Goal: Task Accomplishment & Management: Manage account settings

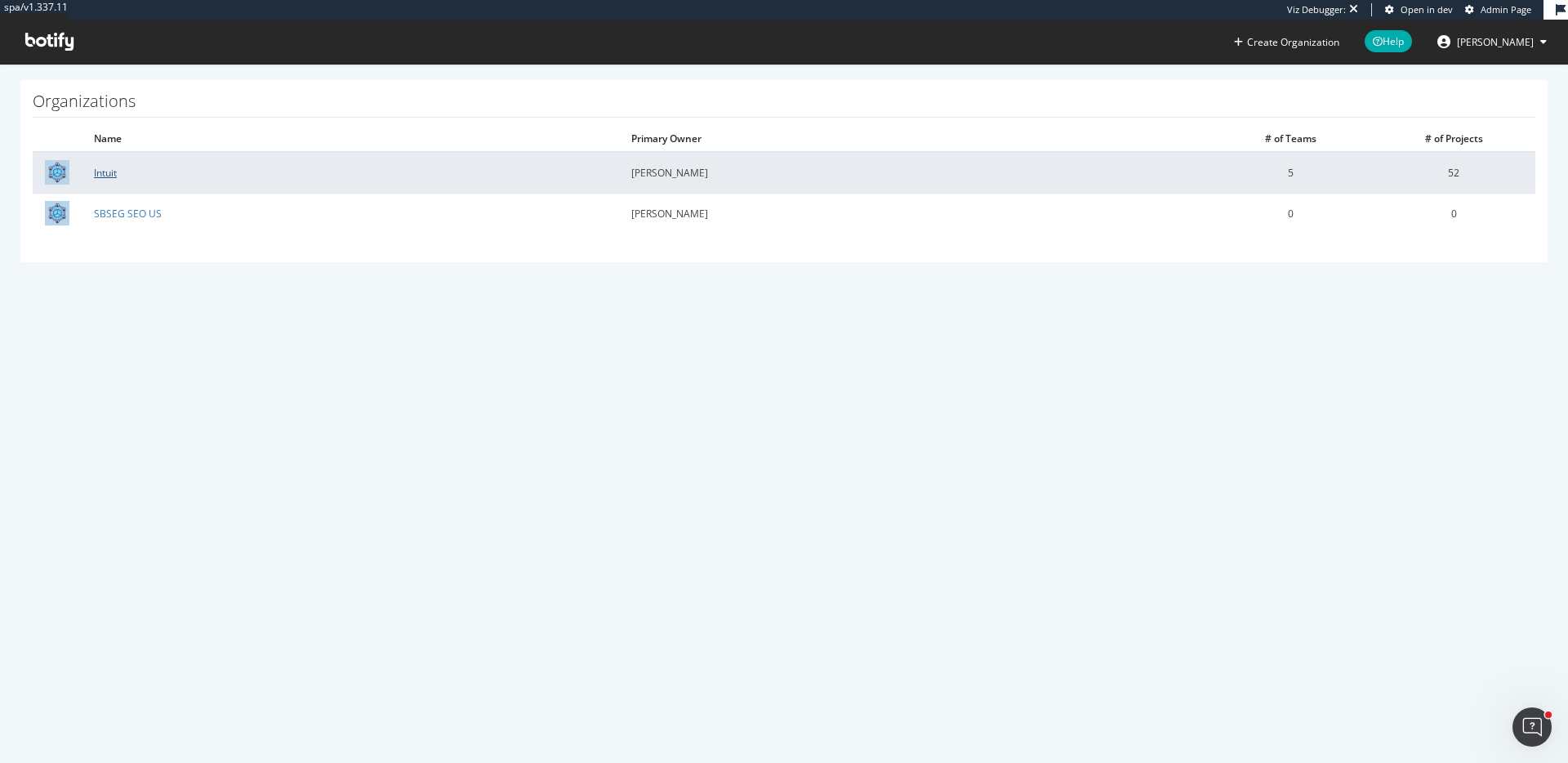
click at [99, 169] on link "Intuit" at bounding box center [105, 173] width 23 height 14
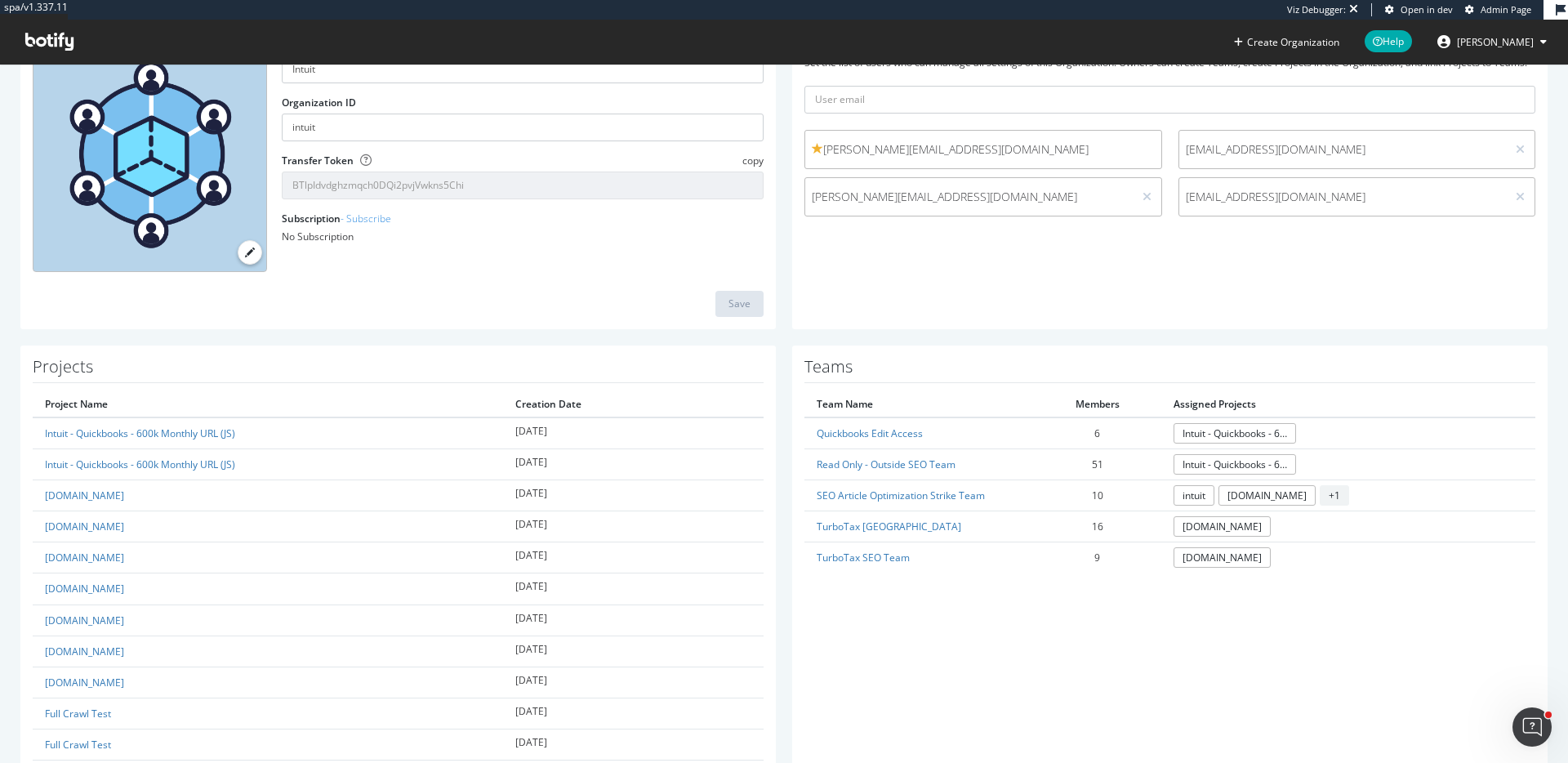
scroll to position [176, 0]
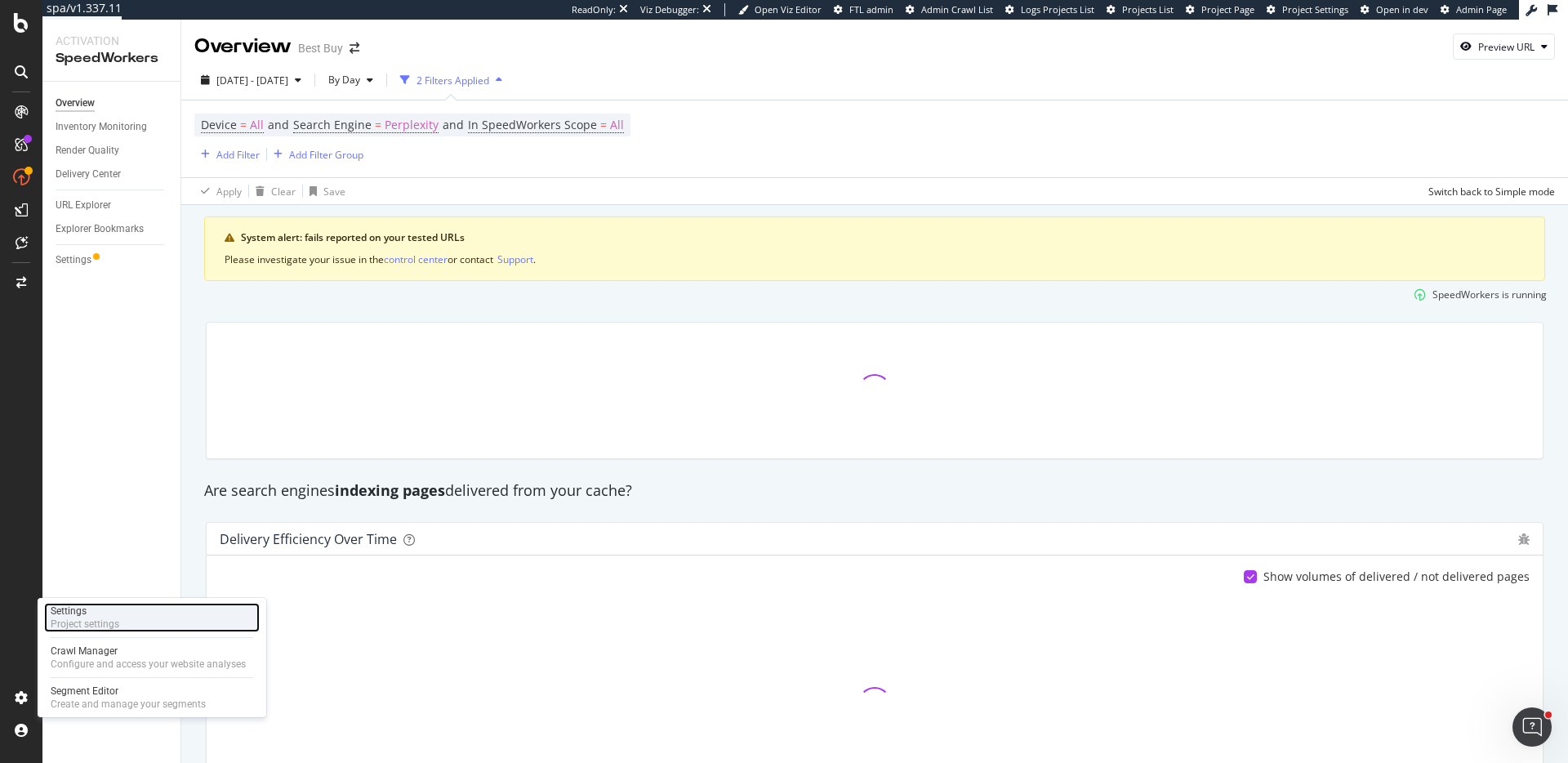
click at [123, 620] on div "Settings Project settings" at bounding box center [152, 616] width 216 height 29
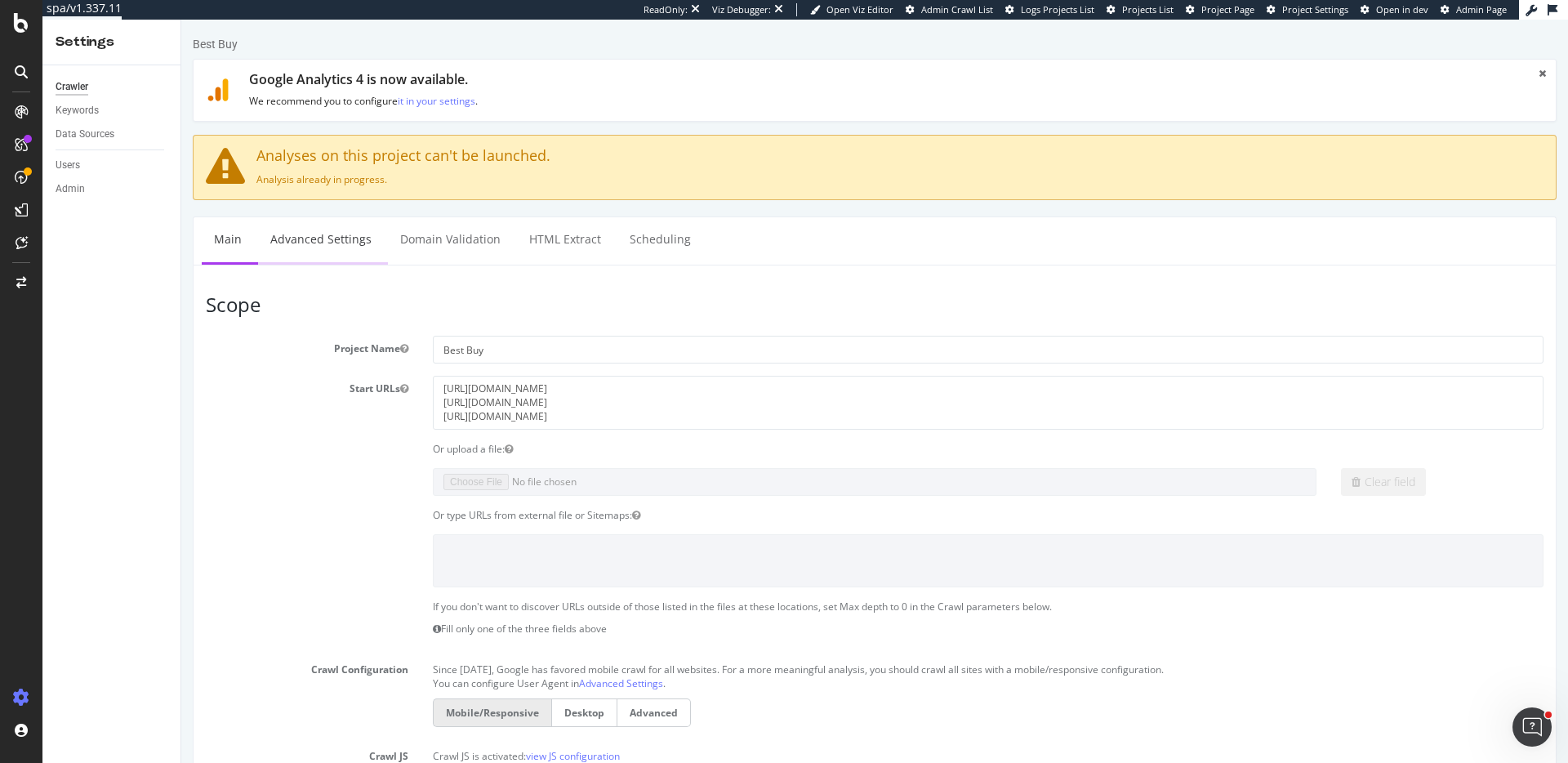
click at [337, 243] on link "Advanced Settings" at bounding box center [320, 239] width 126 height 45
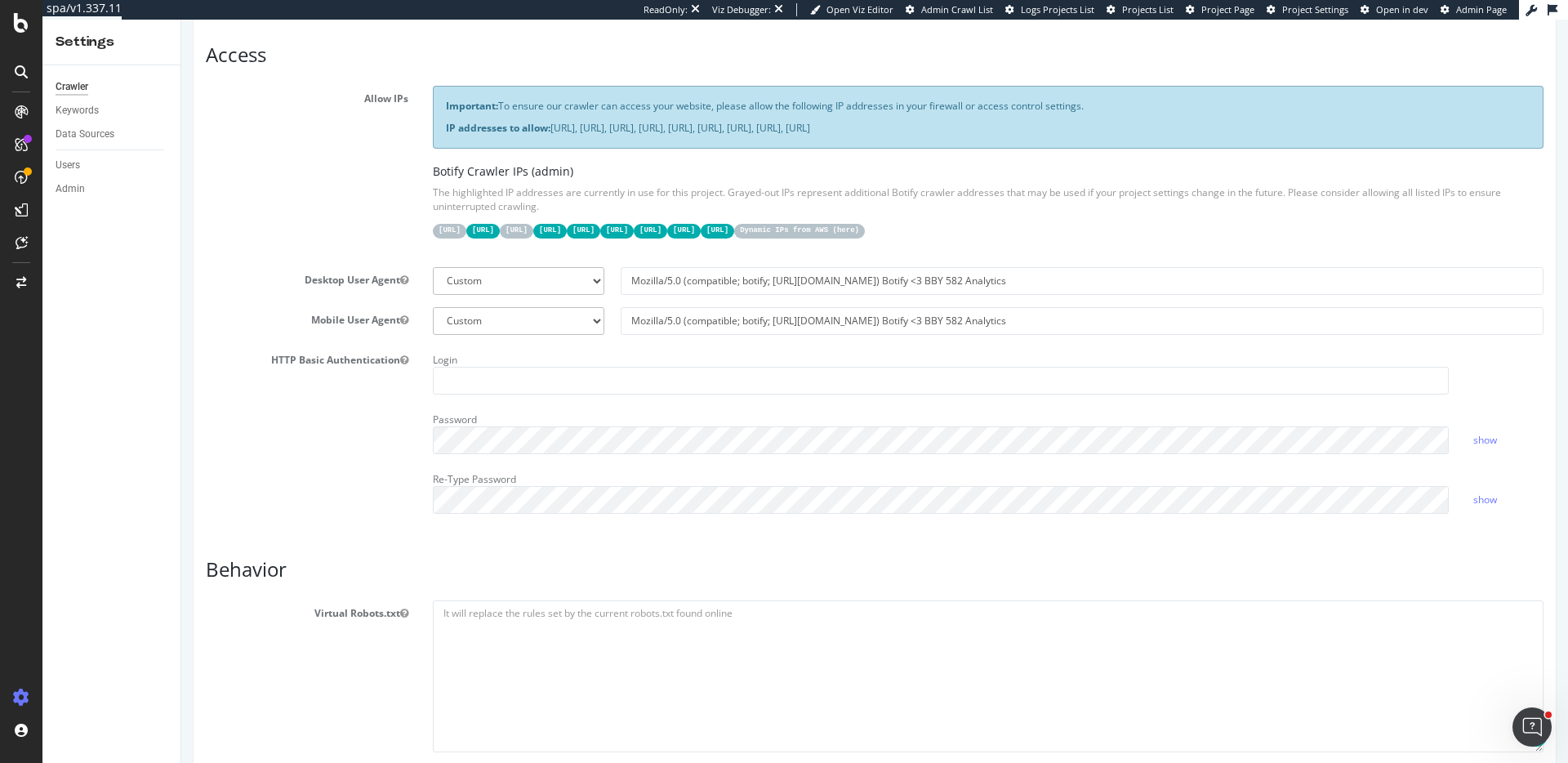
scroll to position [402, 0]
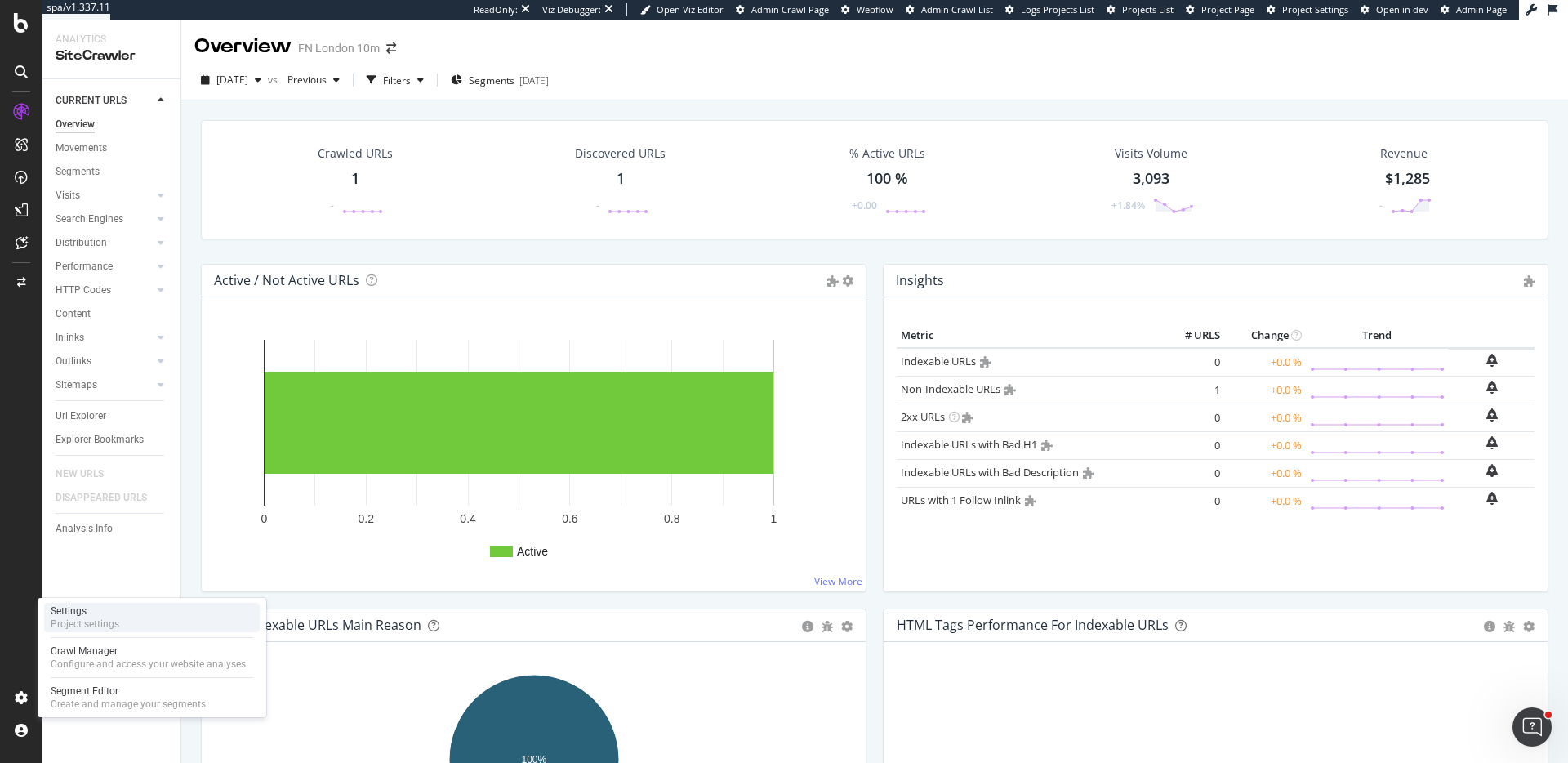
click at [140, 619] on div "Settings Project settings" at bounding box center [152, 616] width 216 height 29
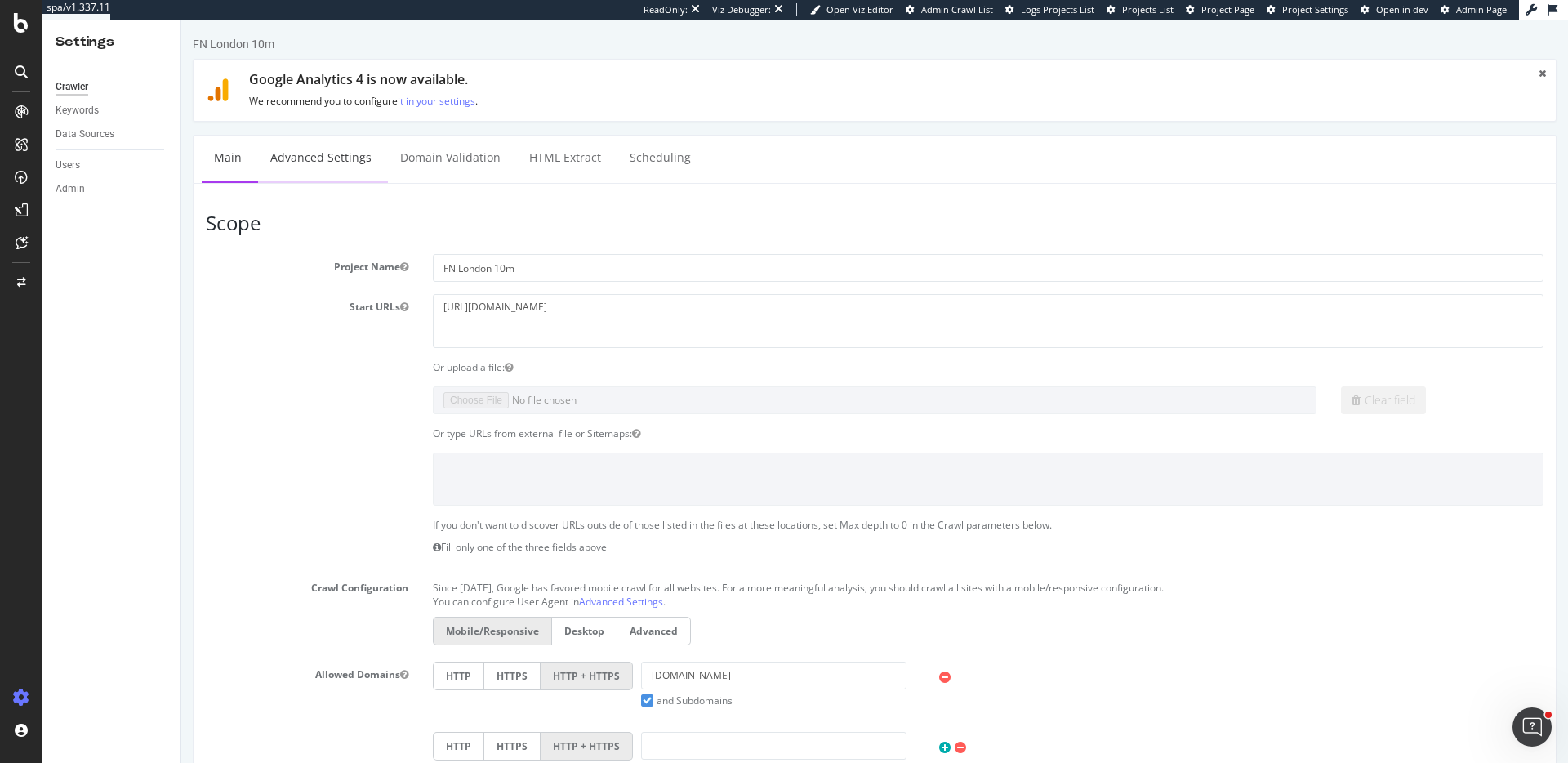
click at [333, 149] on link "Advanced Settings" at bounding box center [320, 157] width 126 height 45
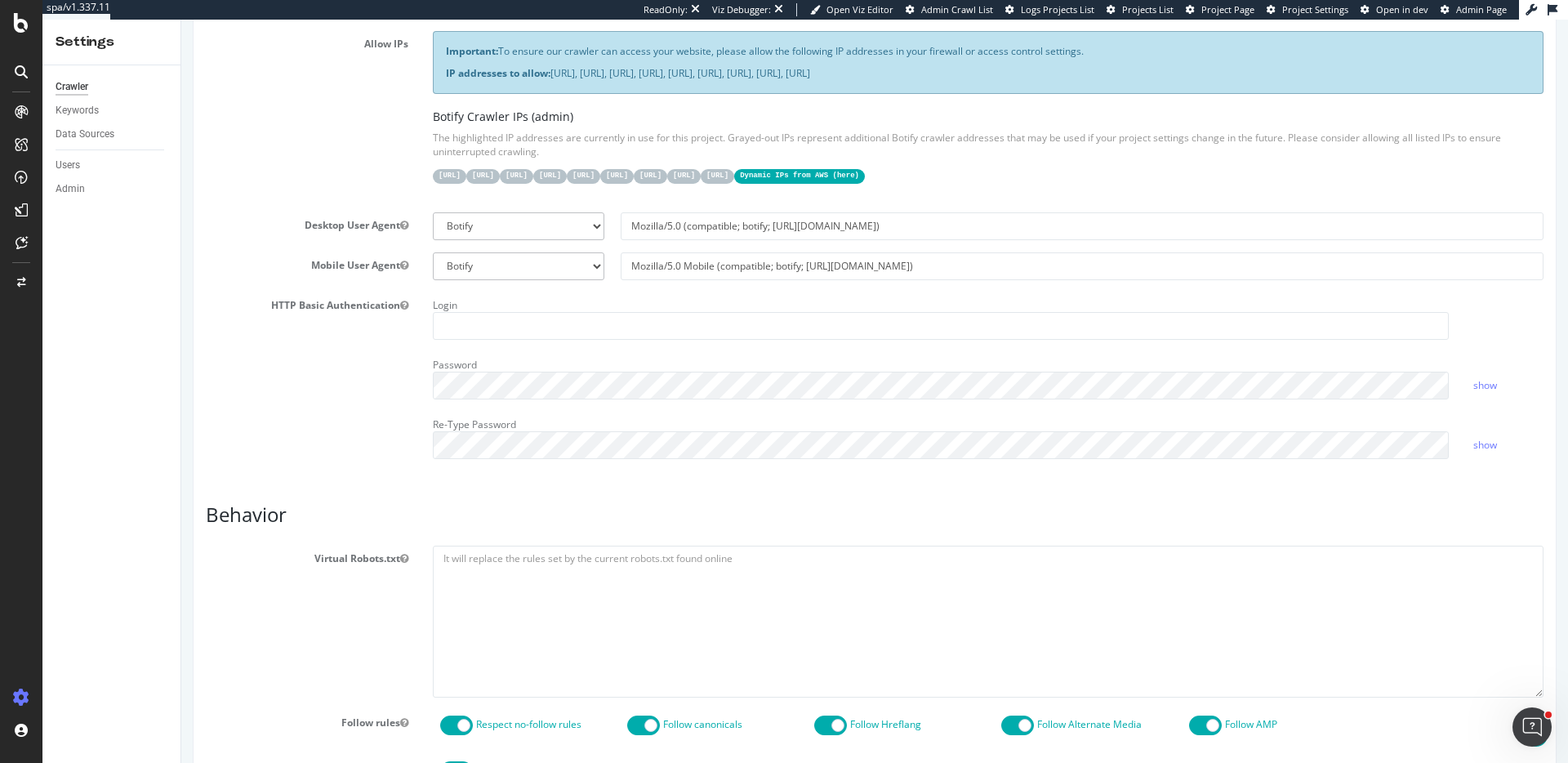
scroll to position [357, 0]
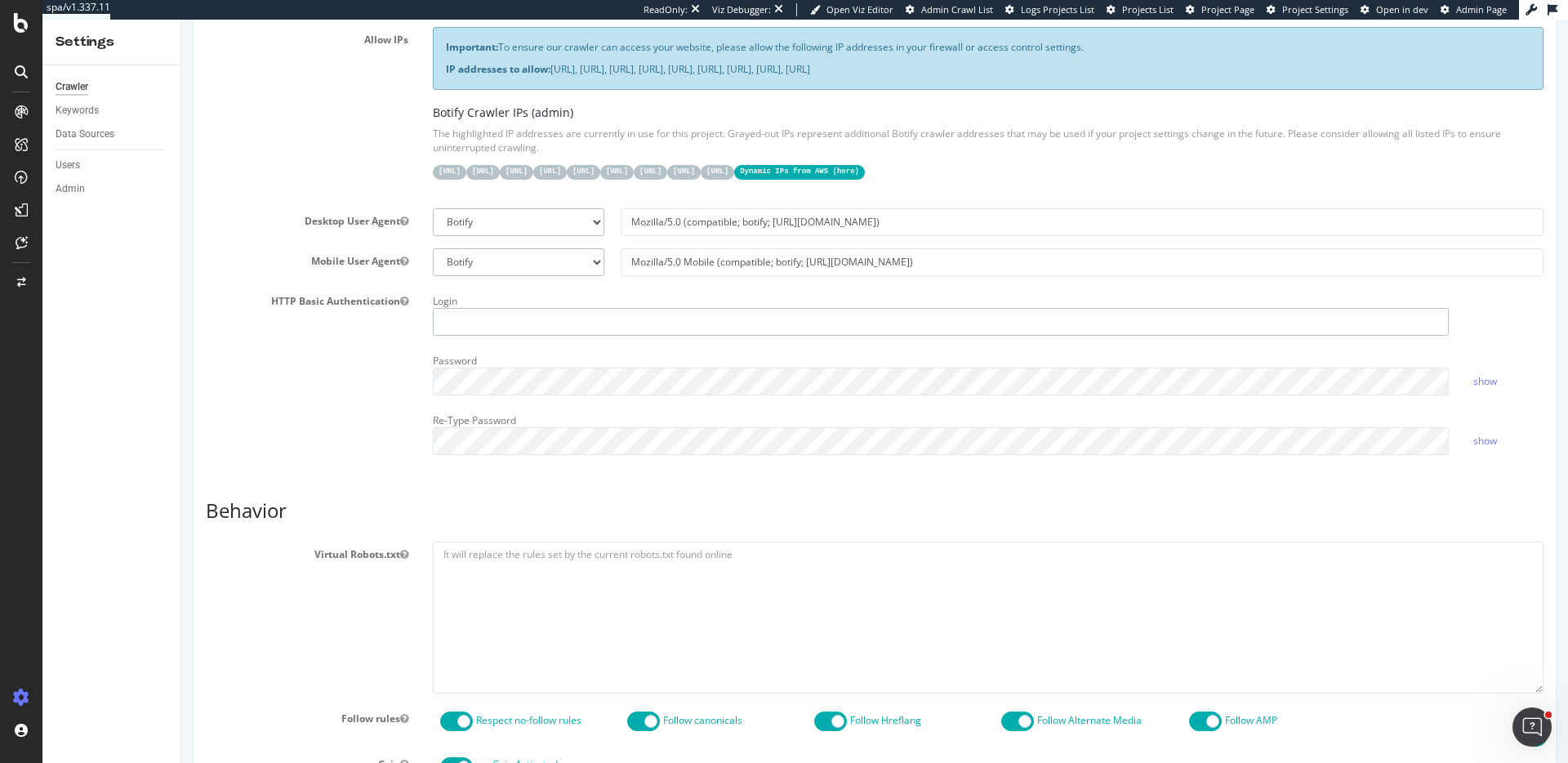
type input "ericmsheydwasser"
click at [309, 368] on div "HTTP Basic Authentication Login ericmsheydwasser Password show Re-Type Password…" at bounding box center [874, 378] width 1362 height 179
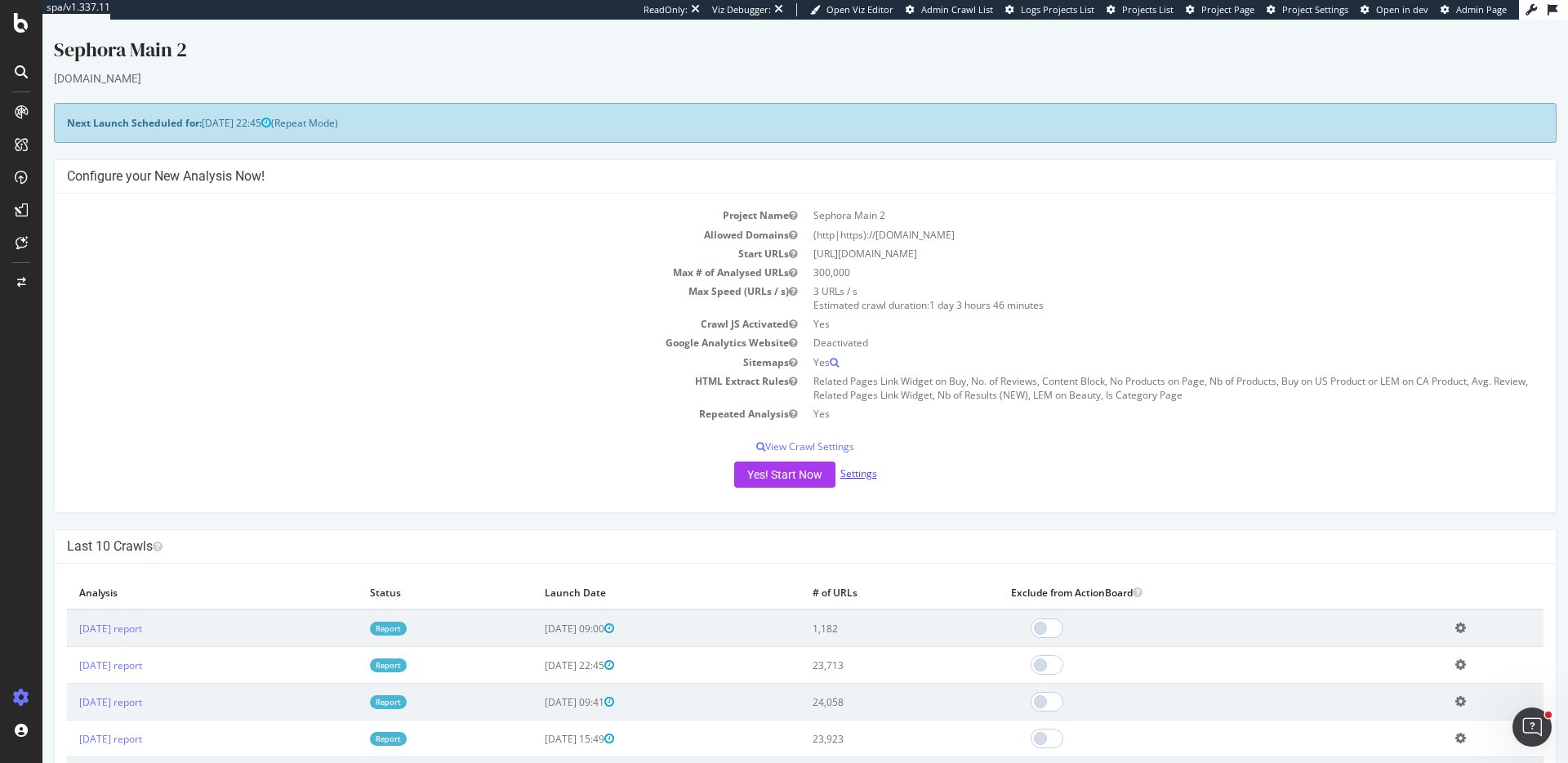
click at [858, 475] on link "Settings" at bounding box center [859, 473] width 37 height 14
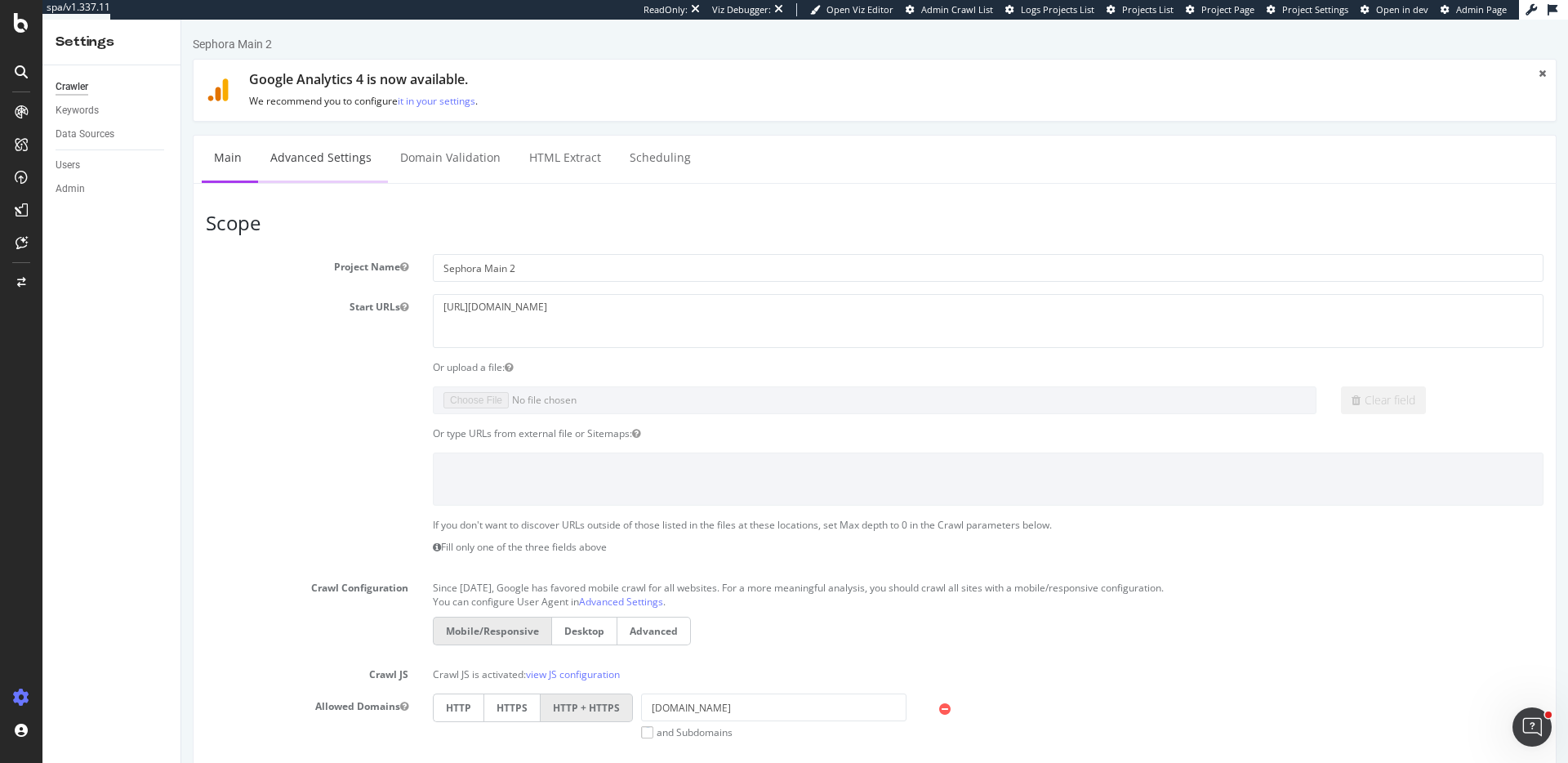
click at [297, 145] on link "Advanced Settings" at bounding box center [320, 157] width 126 height 45
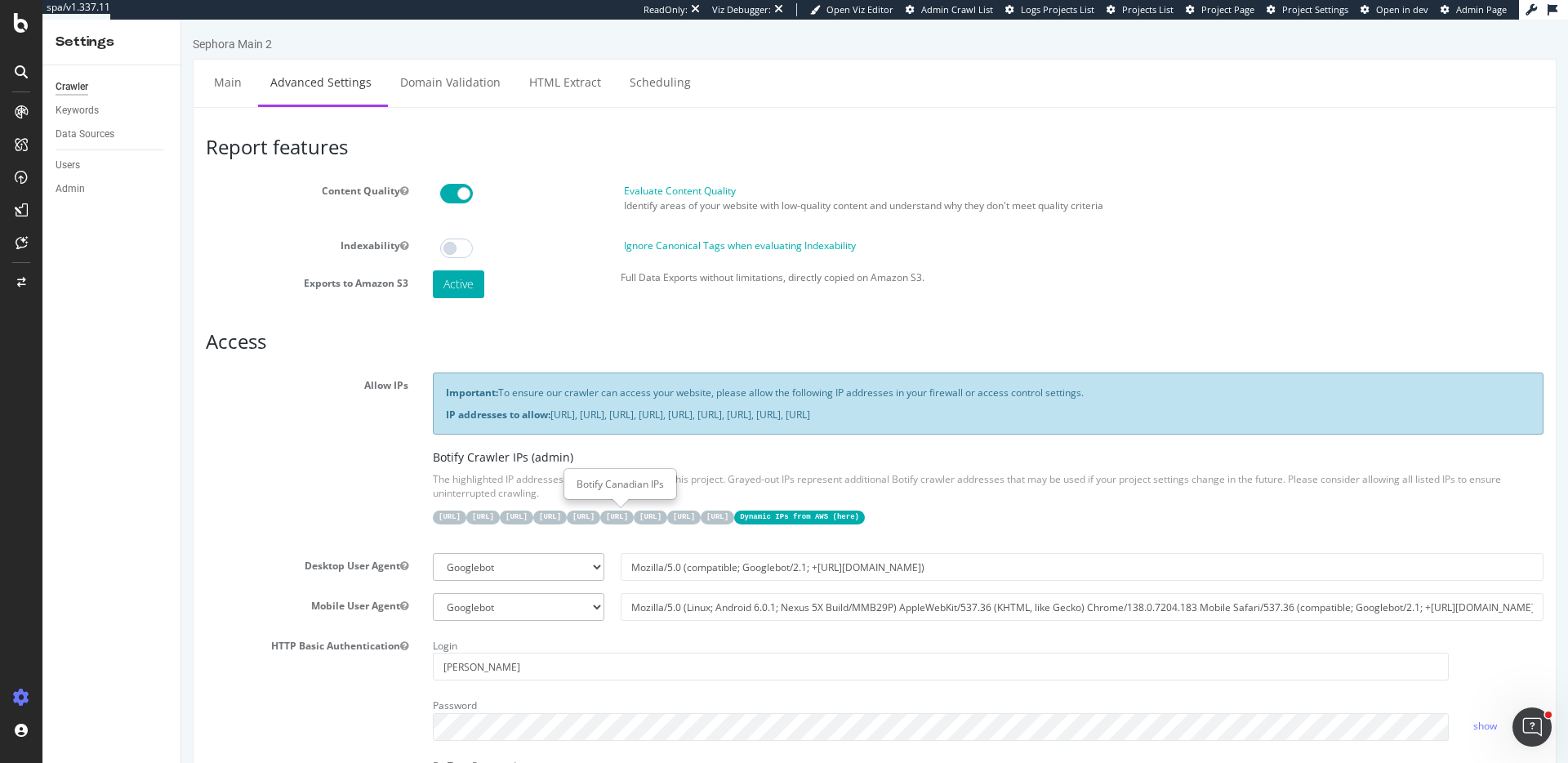
click at [533, 513] on code "[URL]" at bounding box center [516, 517] width 33 height 14
click at [533, 514] on code "[URL]" at bounding box center [516, 517] width 33 height 14
click at [533, 515] on code "[URL]" at bounding box center [516, 517] width 33 height 14
drag, startPoint x: 586, startPoint y: 519, endPoint x: 626, endPoint y: 517, distance: 40.0
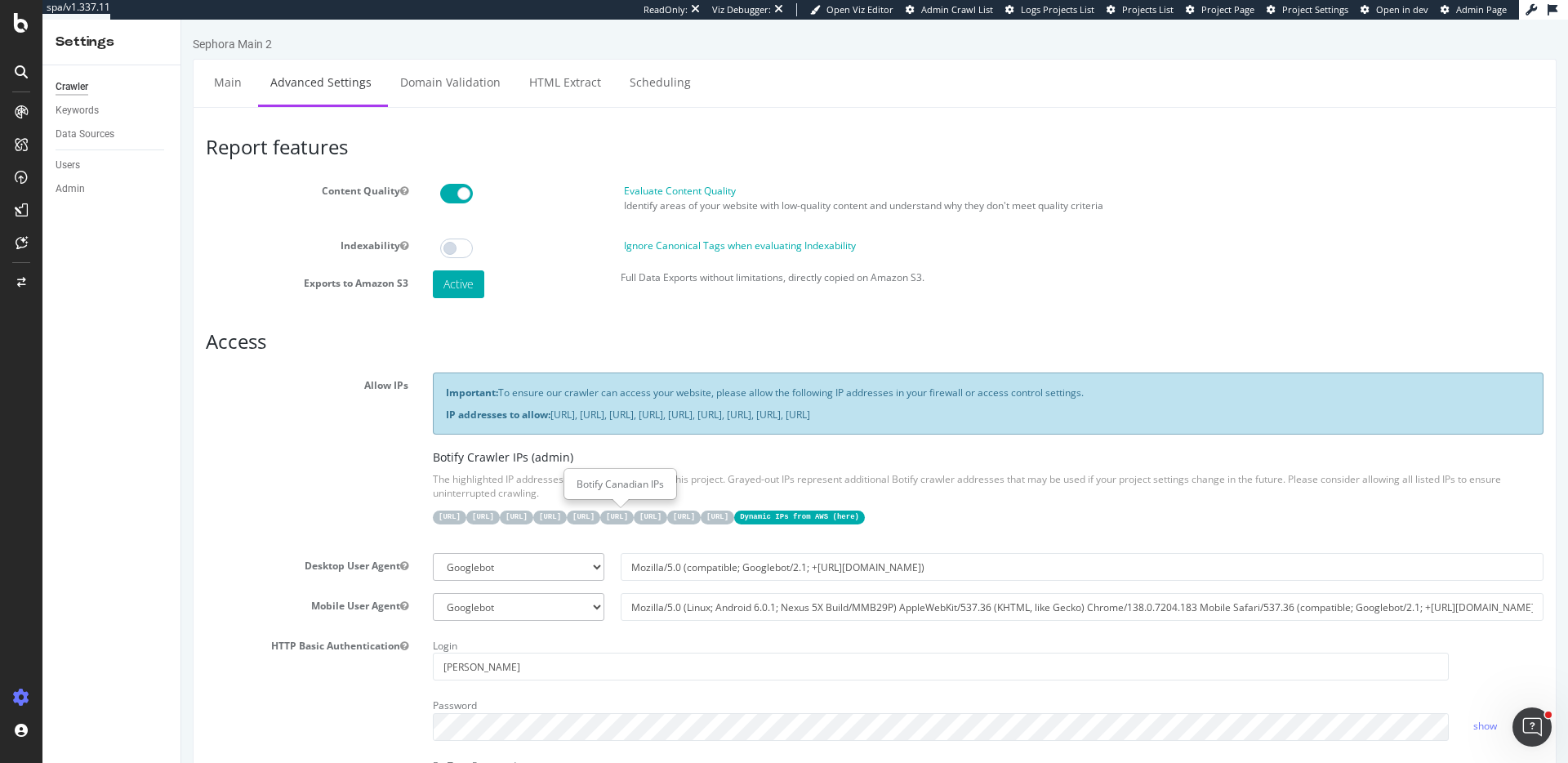
click at [533, 517] on code "[URL]" at bounding box center [516, 517] width 33 height 14
copy div "26 15.235.106.96/27"
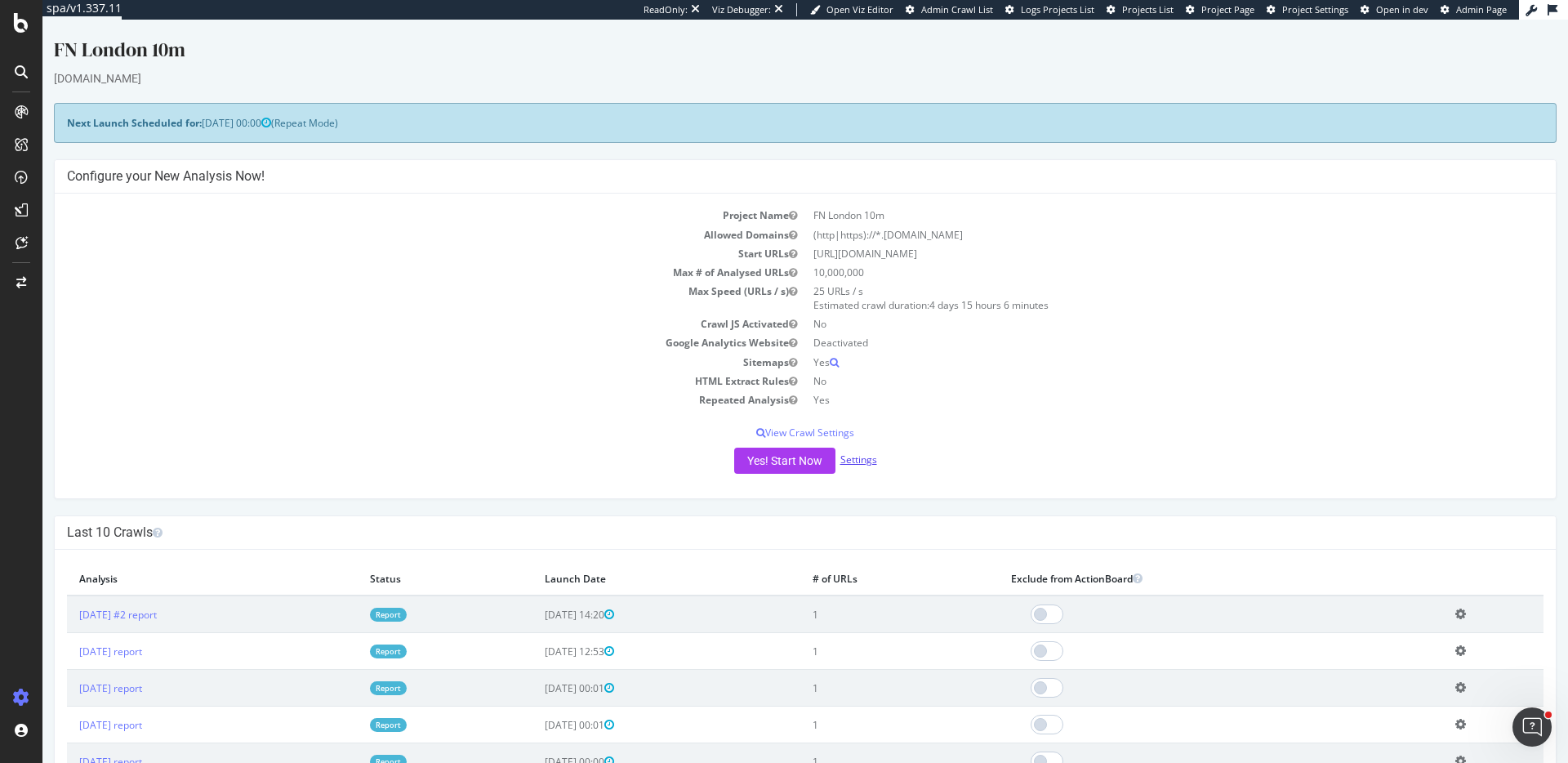
click at [863, 458] on link "Settings" at bounding box center [859, 459] width 37 height 14
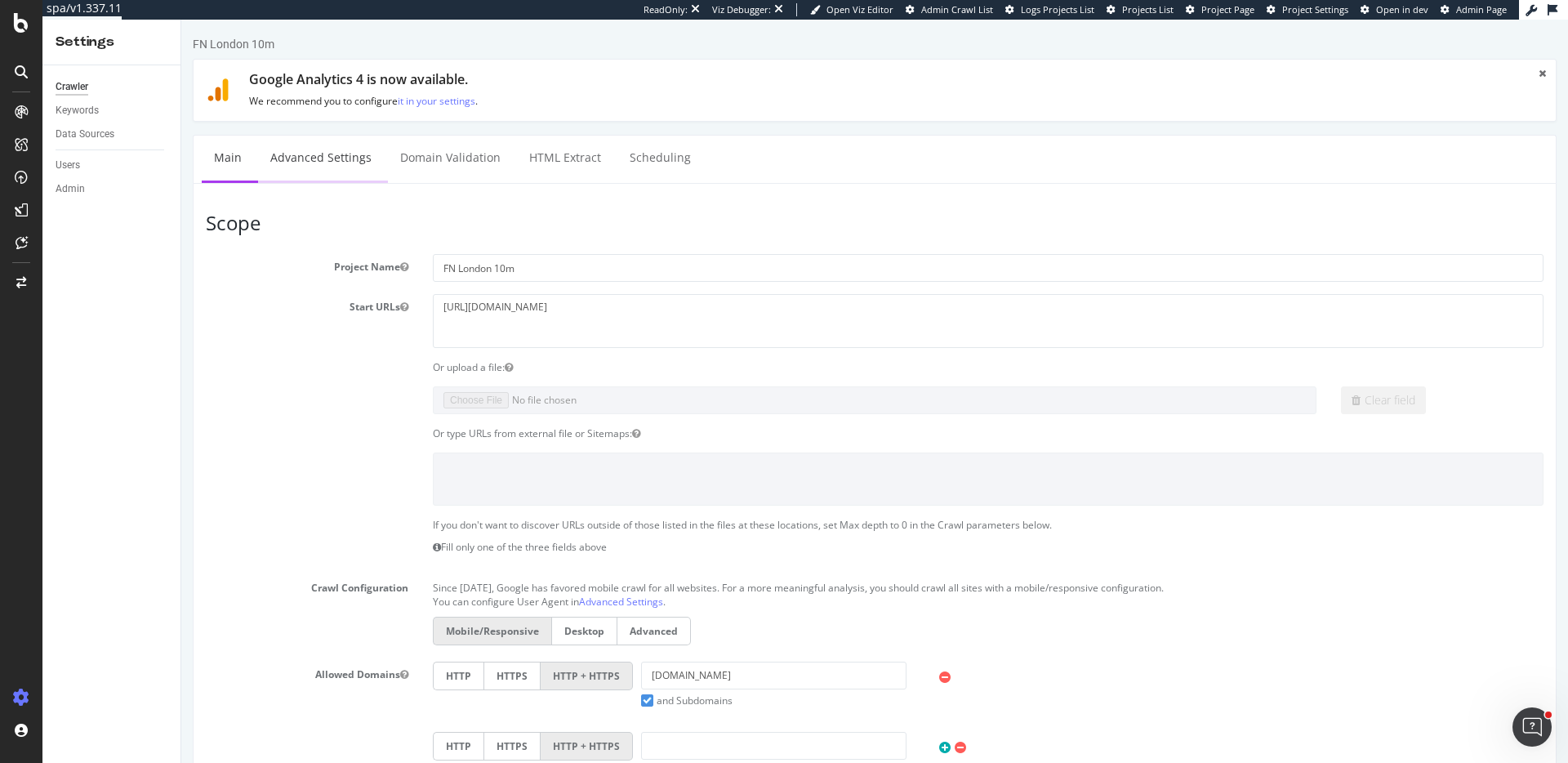
click at [314, 164] on link "Advanced Settings" at bounding box center [320, 157] width 126 height 45
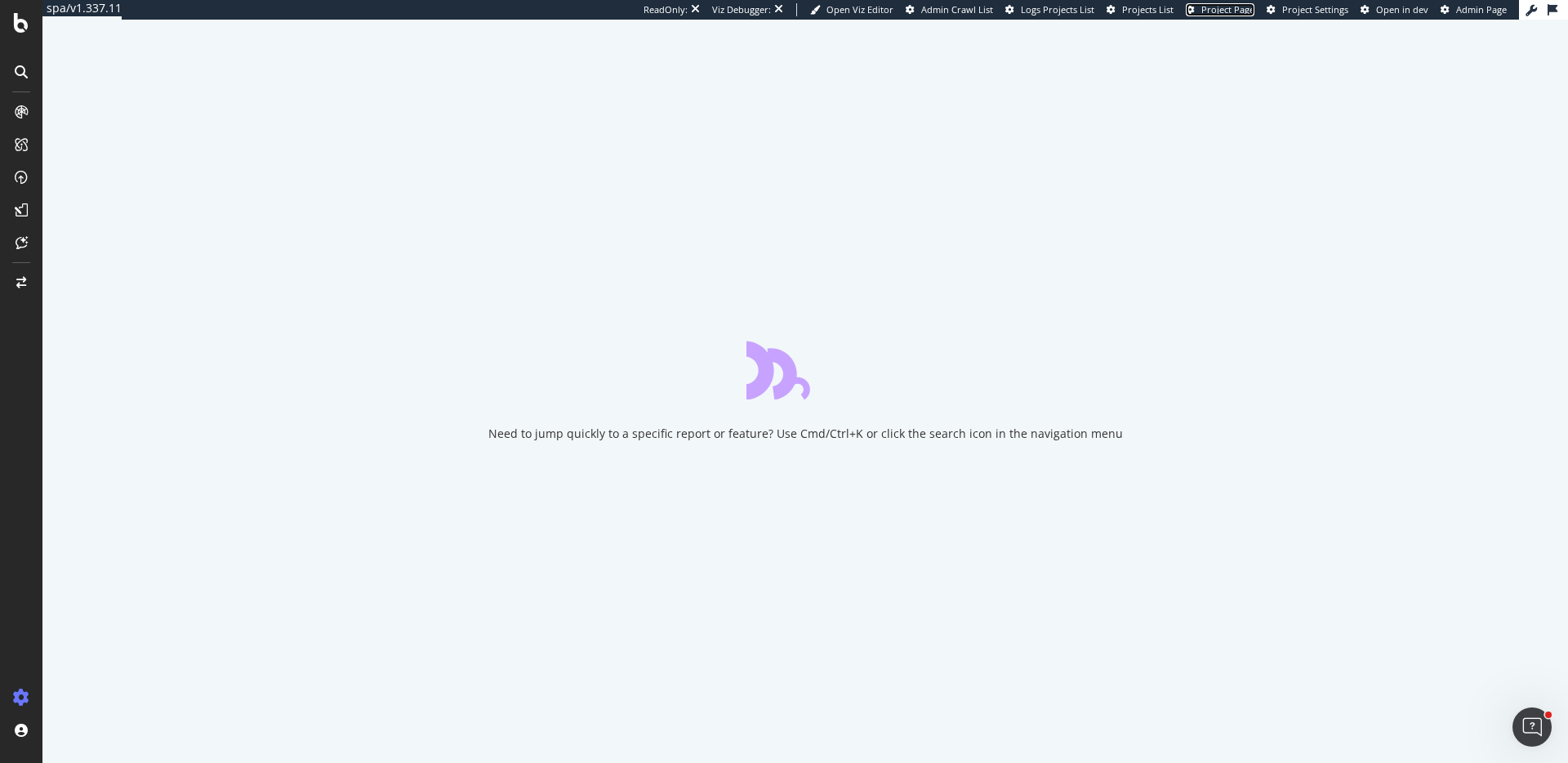
click at [1237, 12] on span "Project Page" at bounding box center [1227, 10] width 53 height 12
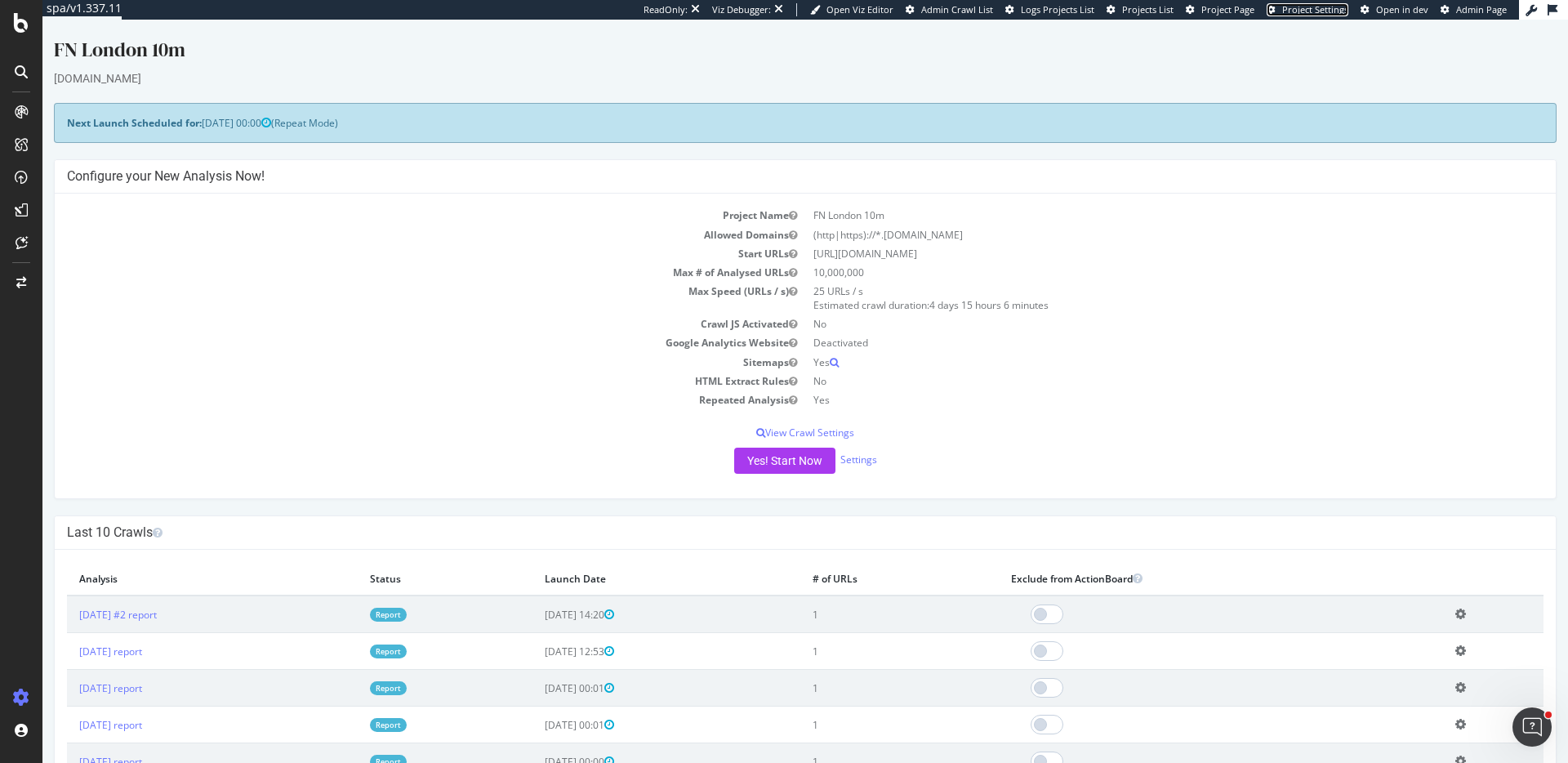
click at [1303, 6] on span "Project Settings" at bounding box center [1314, 10] width 66 height 12
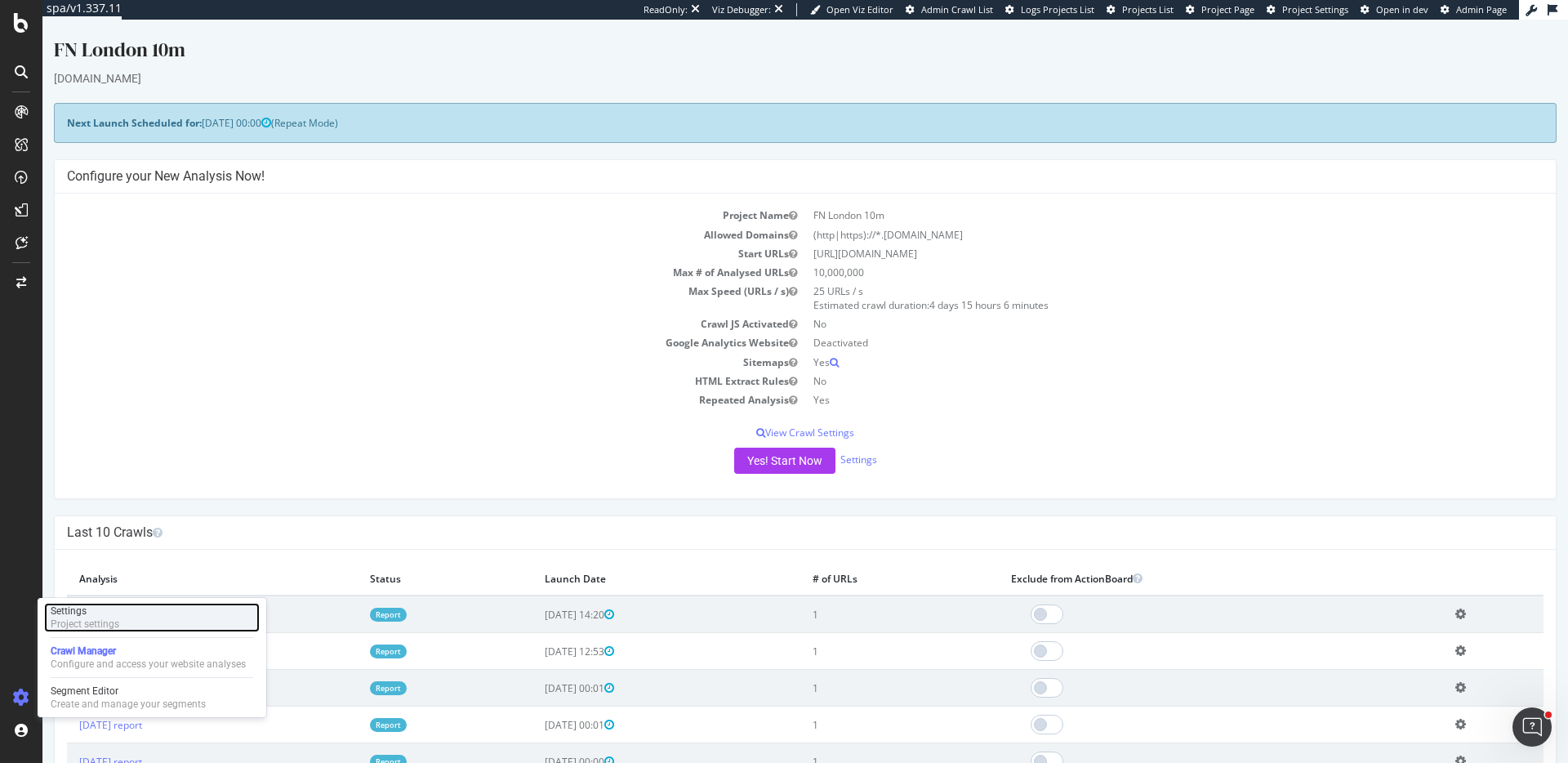
click at [141, 616] on div "Settings Project settings" at bounding box center [152, 616] width 216 height 29
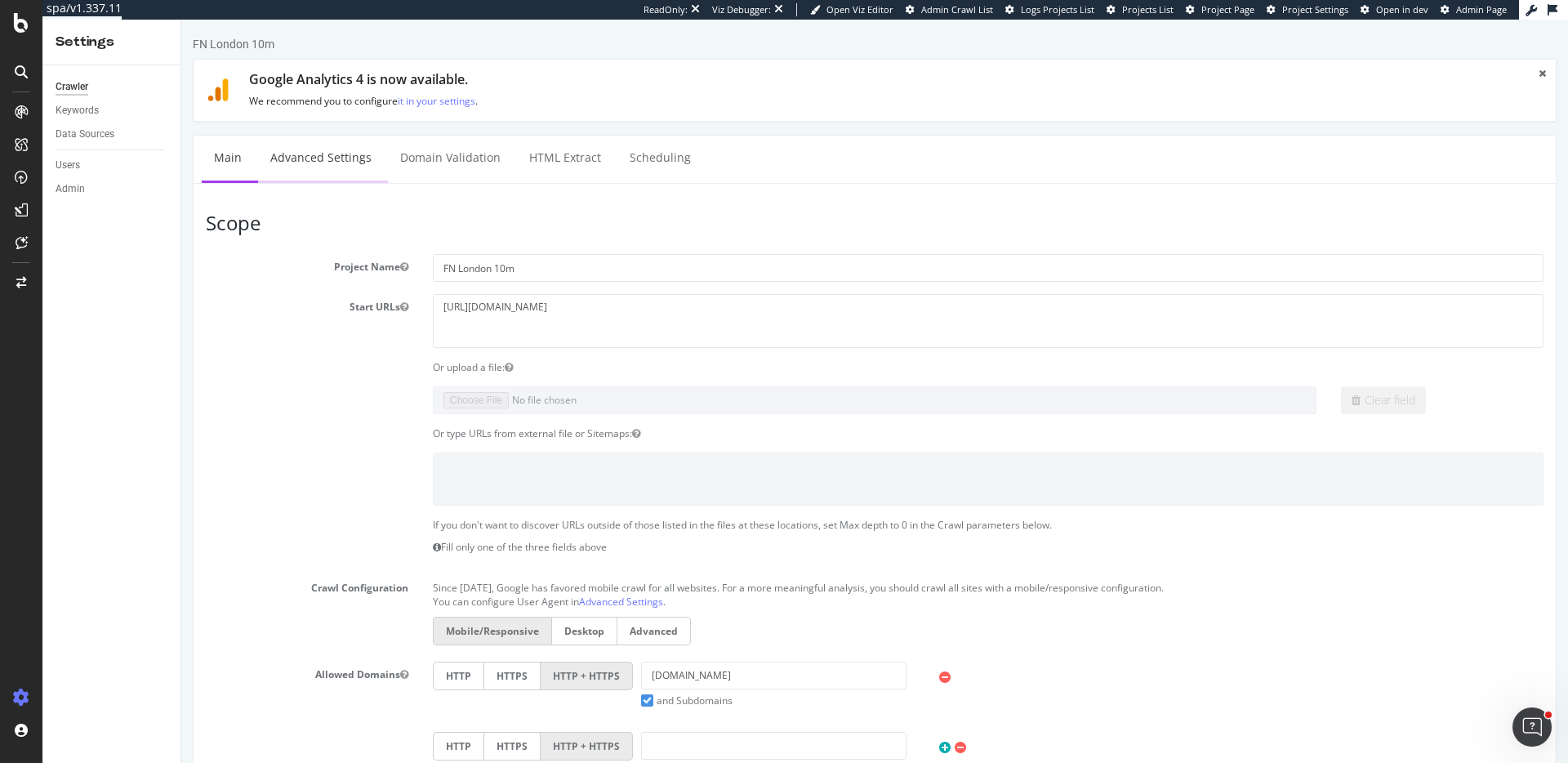
click at [355, 169] on link "Advanced Settings" at bounding box center [320, 157] width 126 height 45
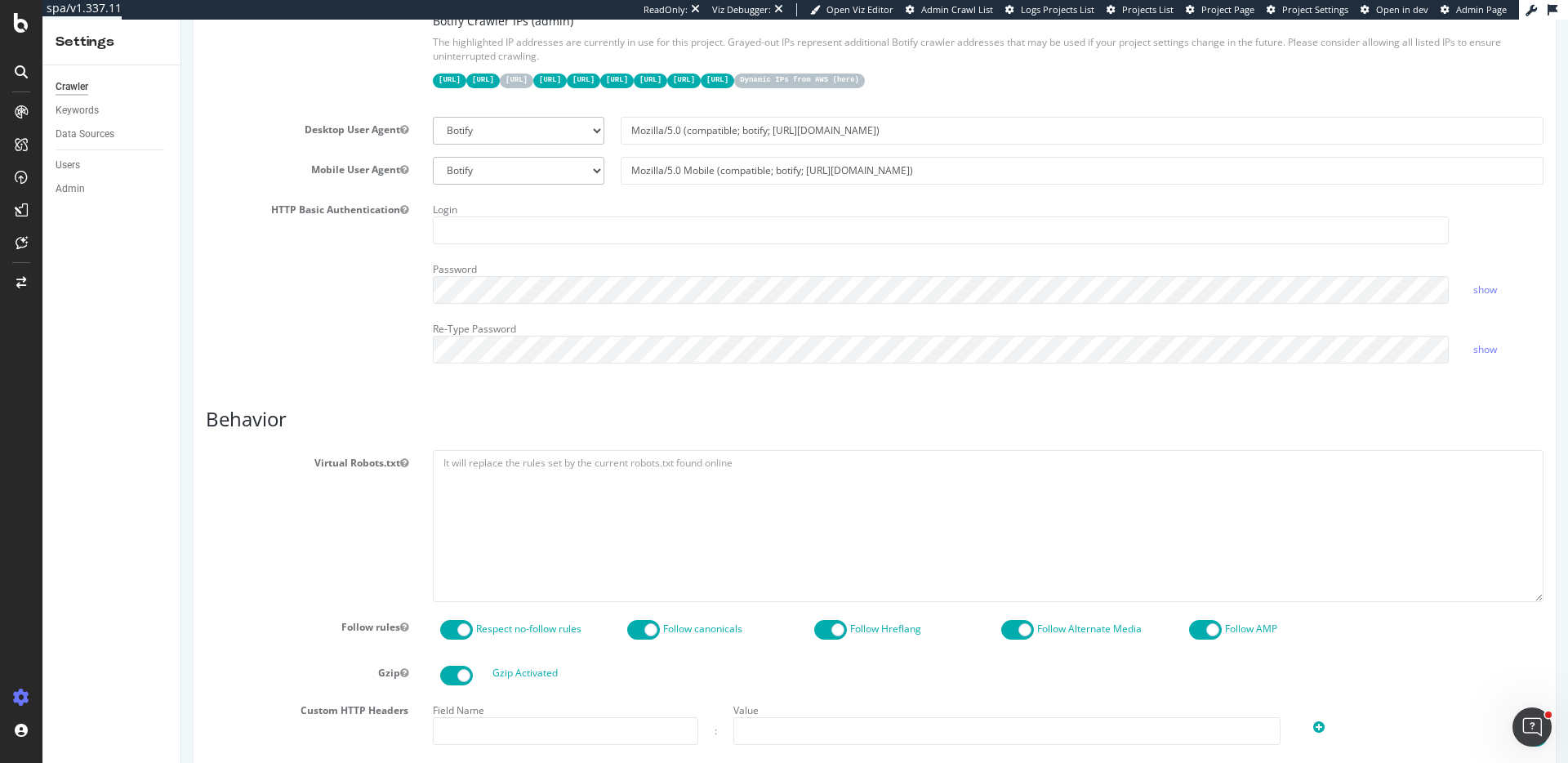
scroll to position [431, 0]
